Goal: Task Accomplishment & Management: Use online tool/utility

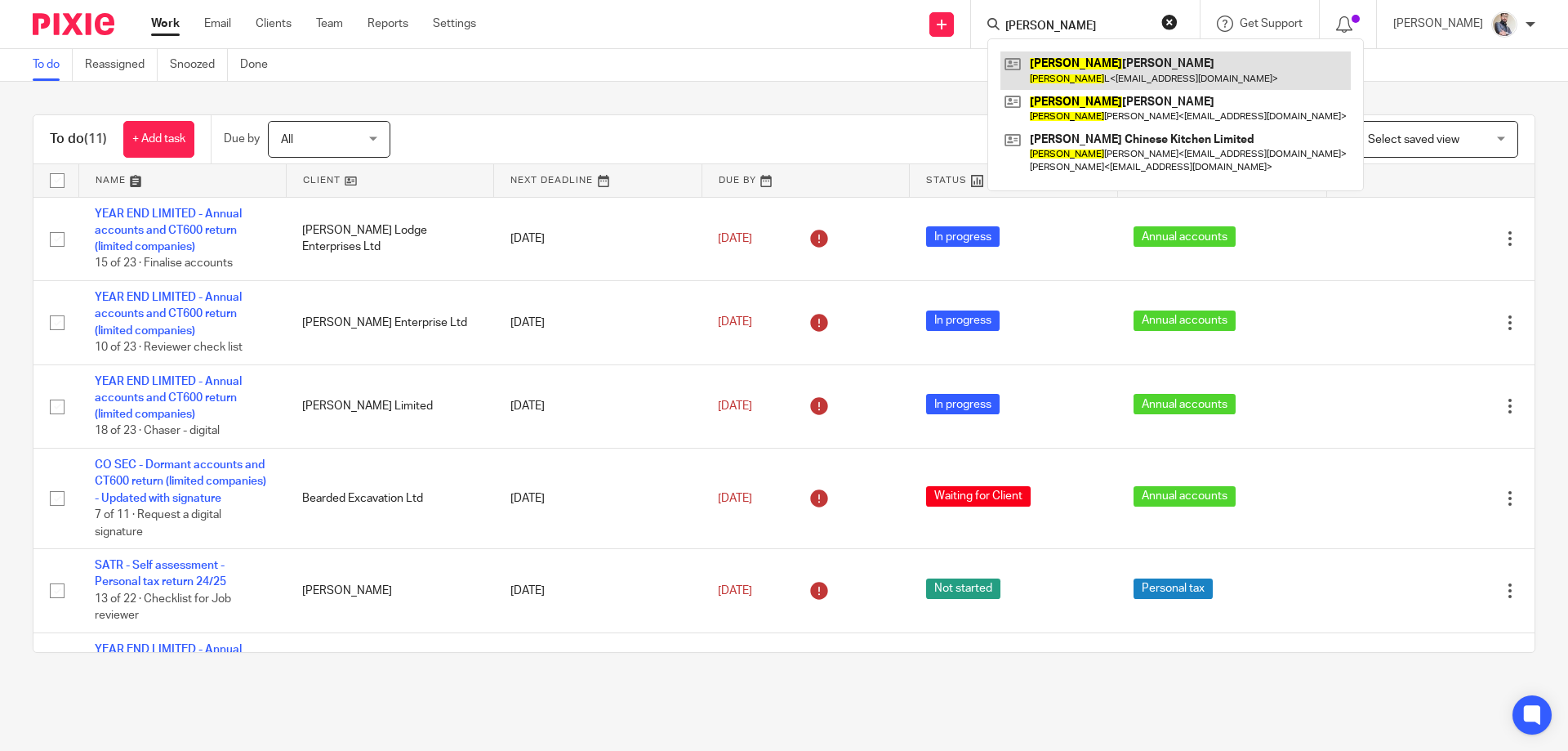
type input "danny"
click at [1121, 63] on link at bounding box center [1176, 70] width 350 height 38
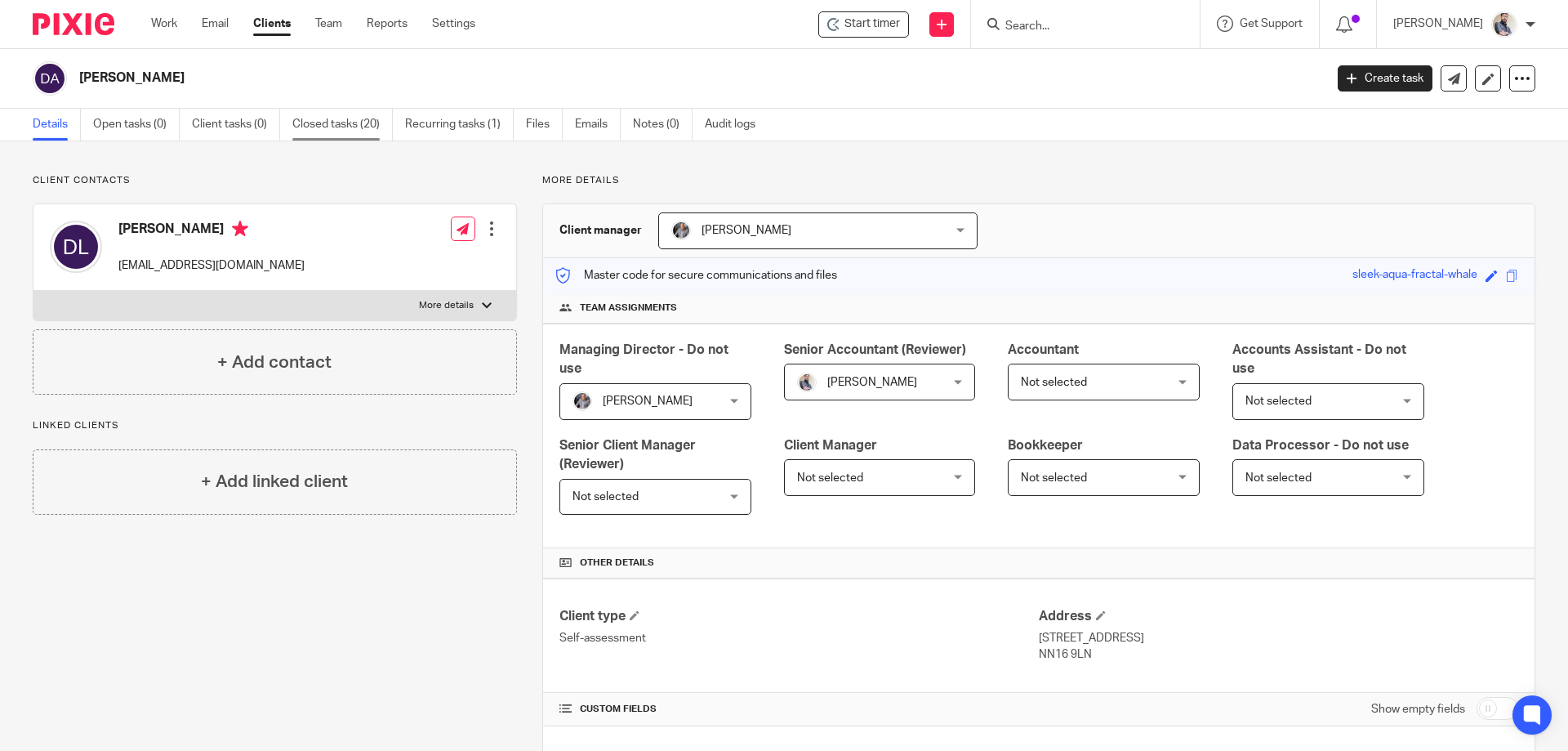
click at [369, 126] on link "Closed tasks (20)" at bounding box center [342, 125] width 101 height 32
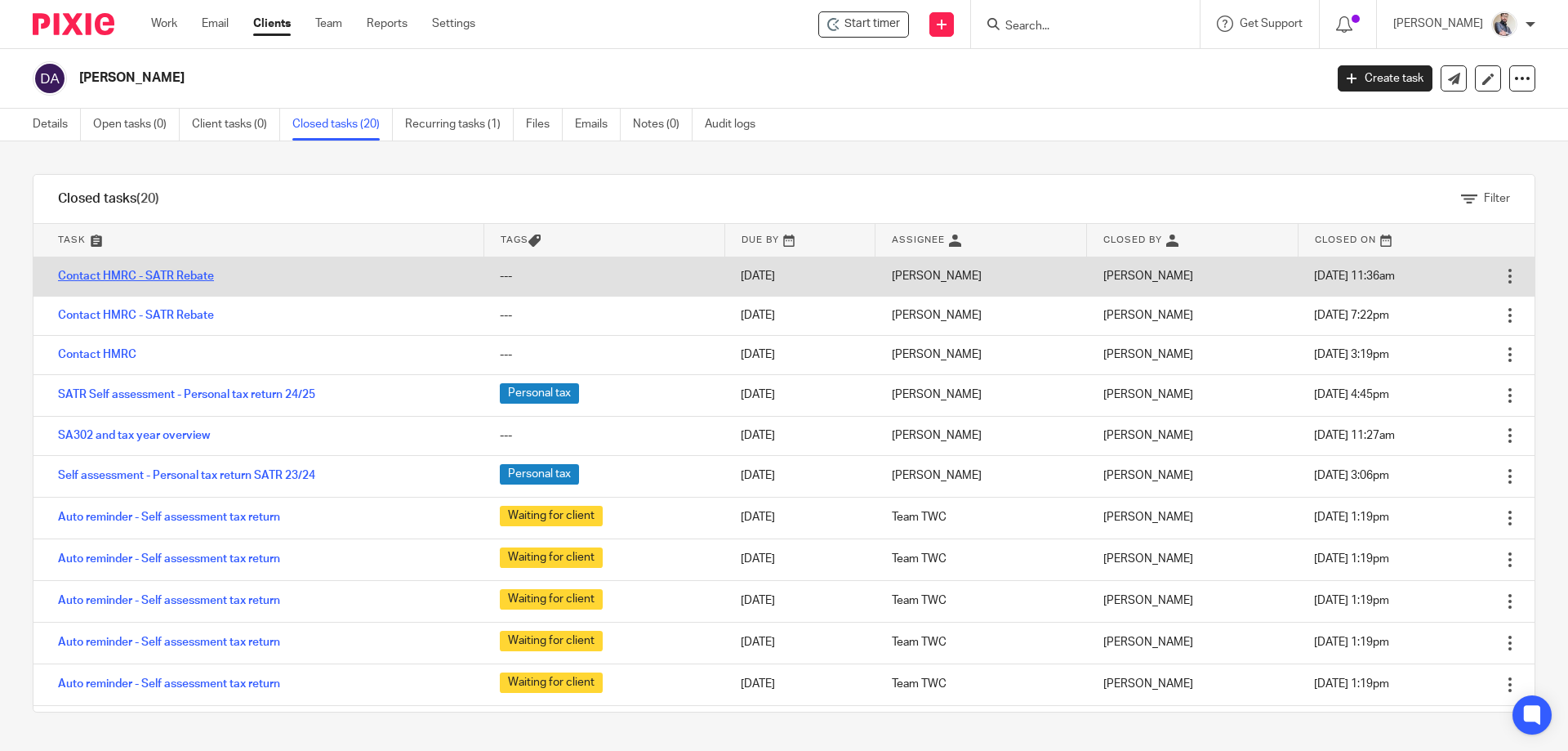
click at [169, 274] on link "Contact HMRC - SATR Rebate" at bounding box center [136, 276] width 156 height 11
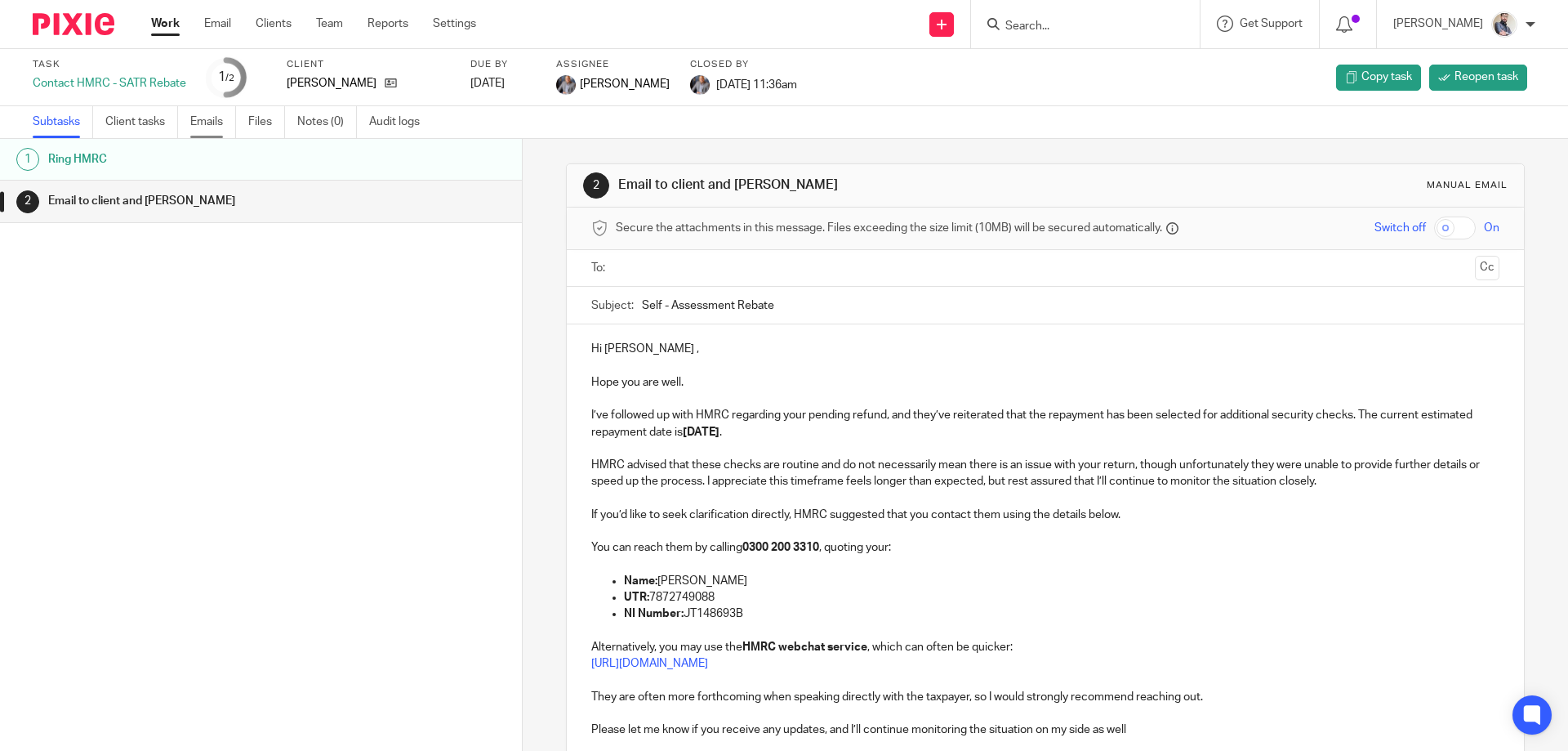
click at [212, 125] on link "Emails" at bounding box center [213, 122] width 46 height 32
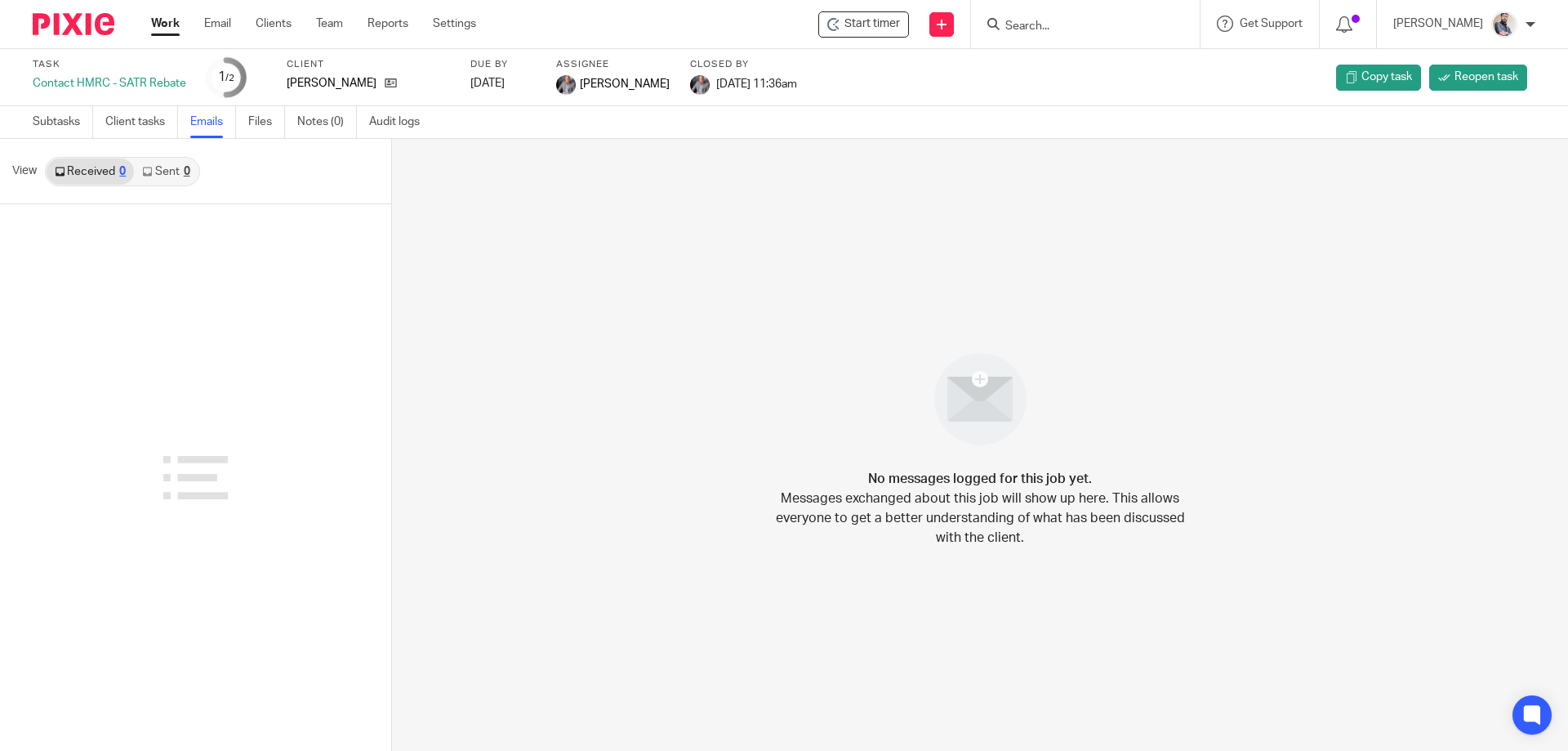
click at [160, 172] on link "Sent 0" at bounding box center [165, 172] width 64 height 26
click at [140, 125] on link "Client tasks" at bounding box center [141, 122] width 73 height 32
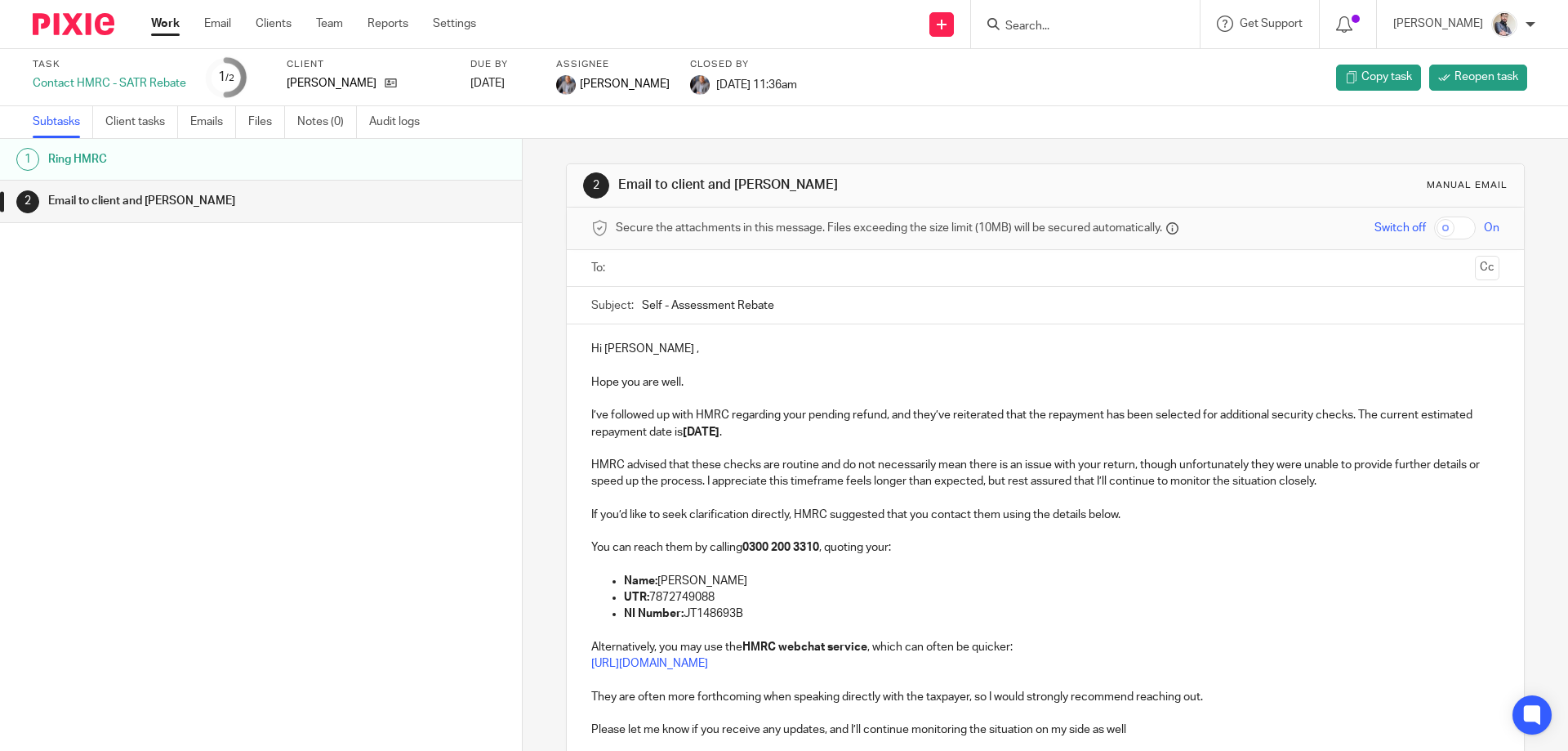
scroll to position [109, 0]
